Goal: Task Accomplishment & Management: Use online tool/utility

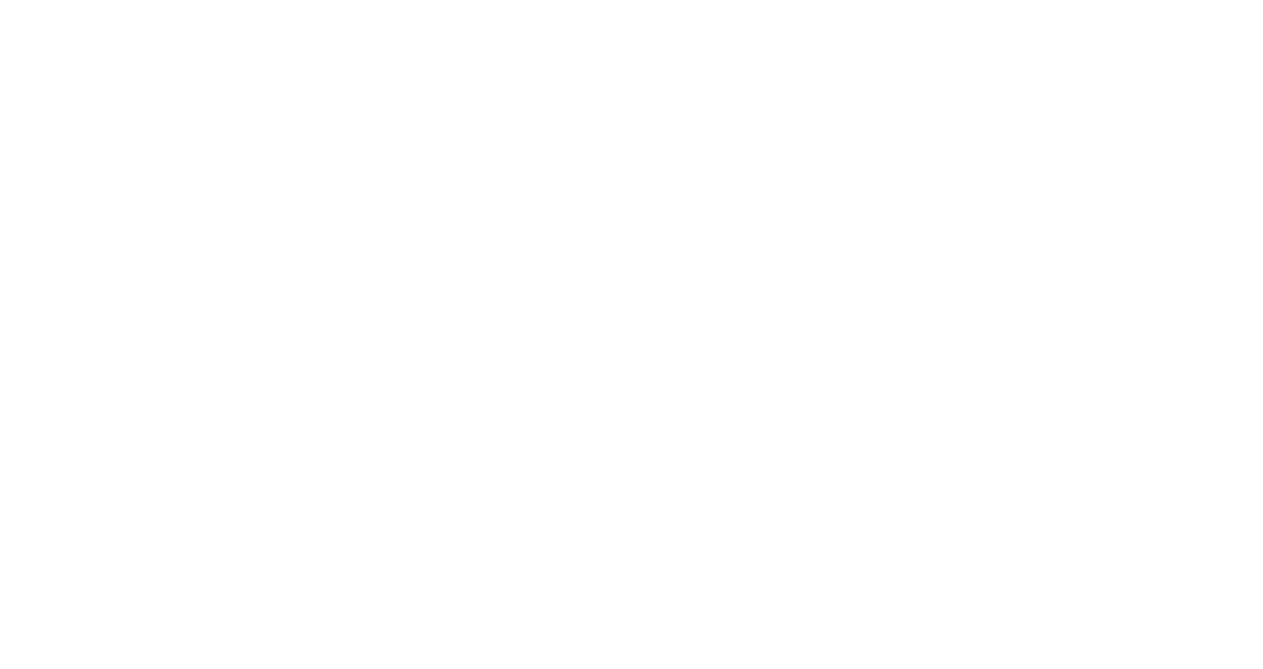
click at [173, 0] on html at bounding box center [631, 0] width 1263 height 0
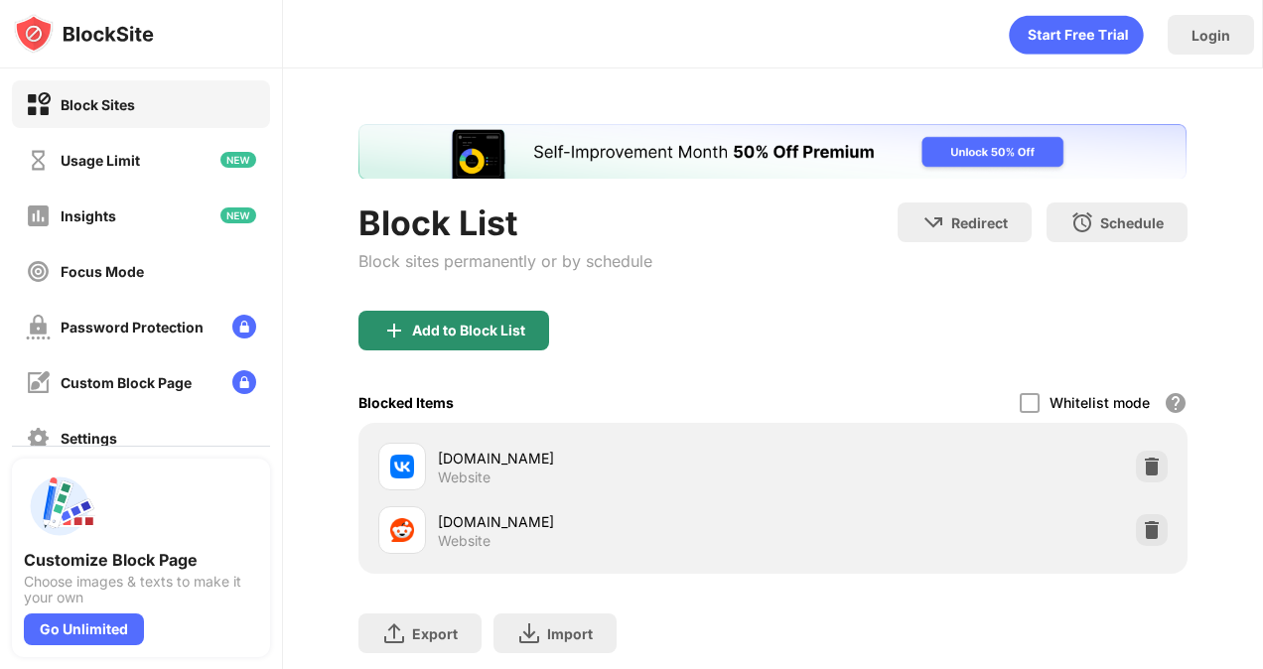
click at [400, 326] on img at bounding box center [394, 331] width 24 height 24
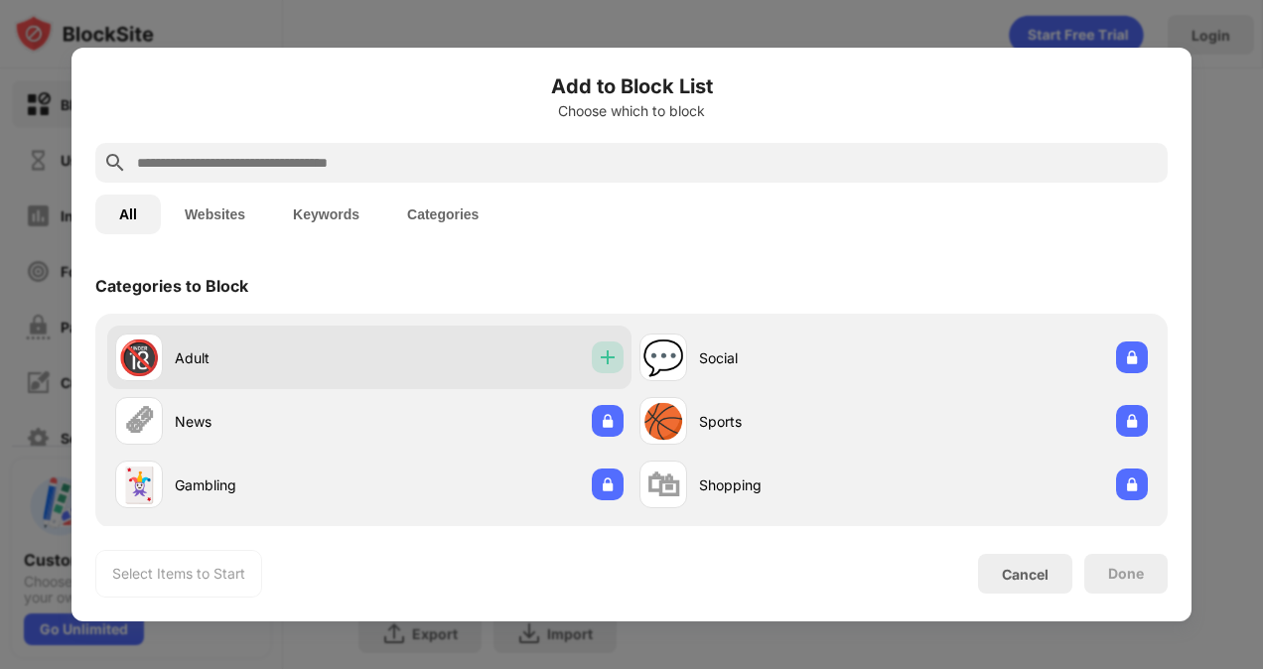
click at [598, 355] on img at bounding box center [608, 357] width 20 height 20
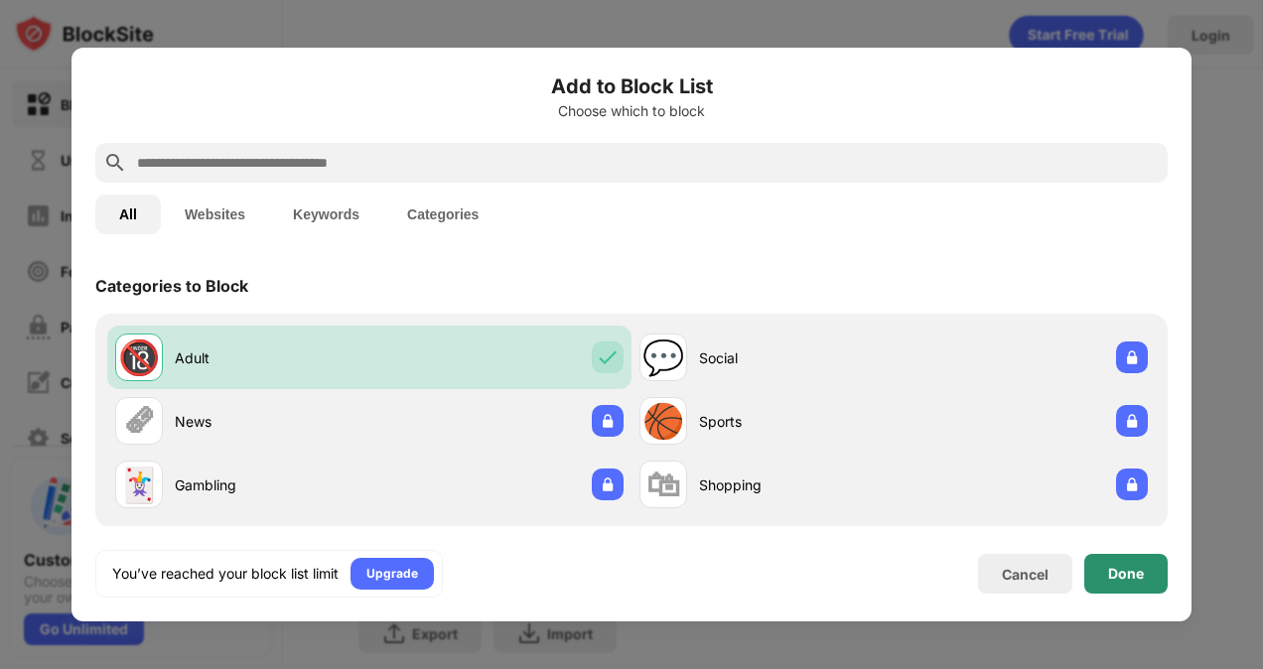
click at [1148, 583] on div "Done" at bounding box center [1125, 574] width 83 height 40
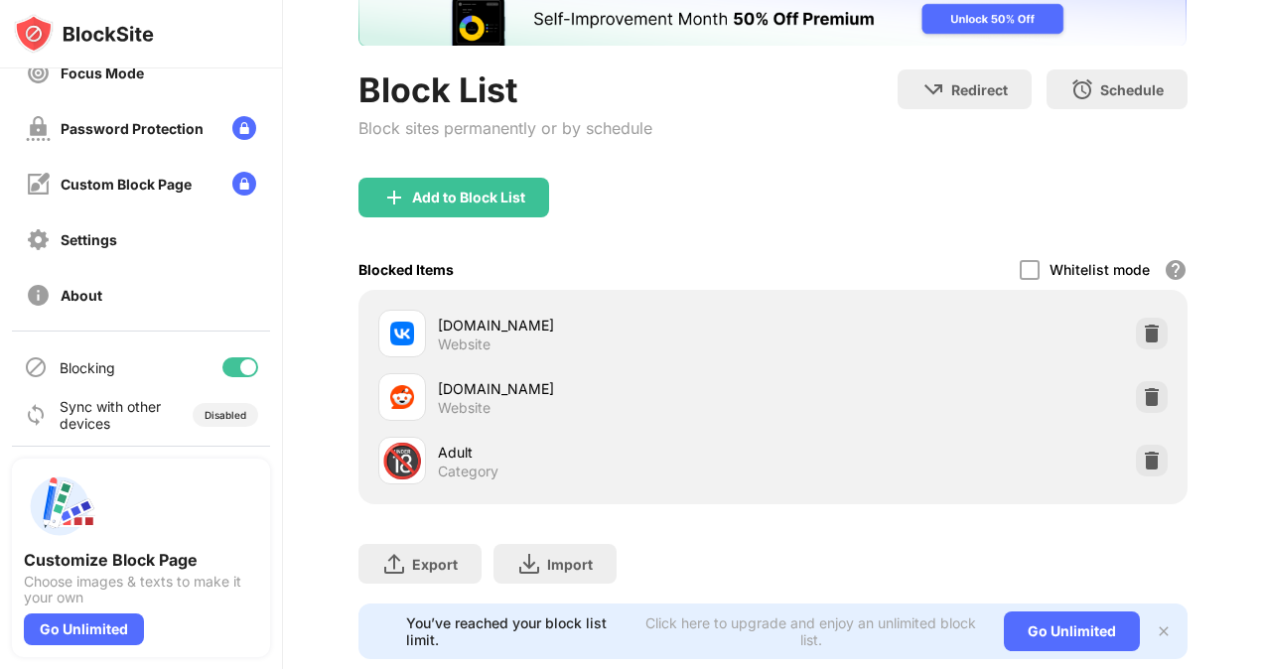
scroll to position [193, 0]
